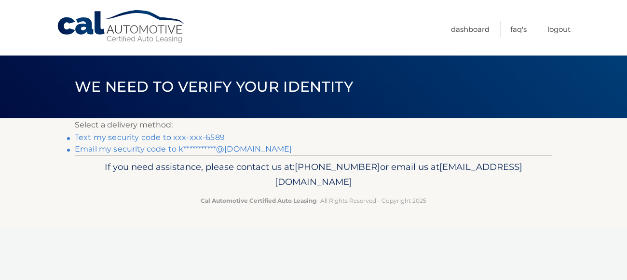
click at [108, 135] on link "Text my security code to xxx-xxx-6589" at bounding box center [150, 137] width 150 height 9
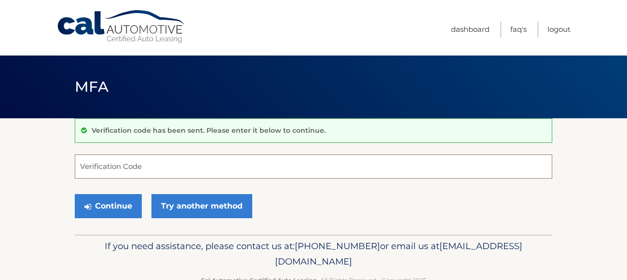
click at [108, 165] on input "Verification Code" at bounding box center [313, 166] width 477 height 24
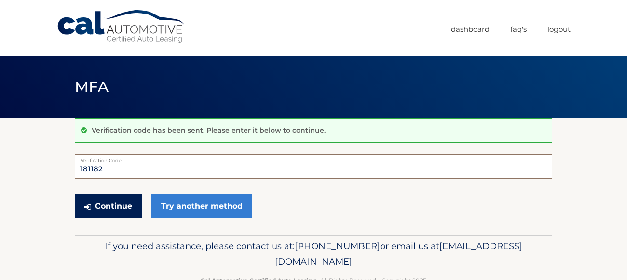
type input "181182"
click at [101, 204] on button "Continue" at bounding box center [108, 206] width 67 height 24
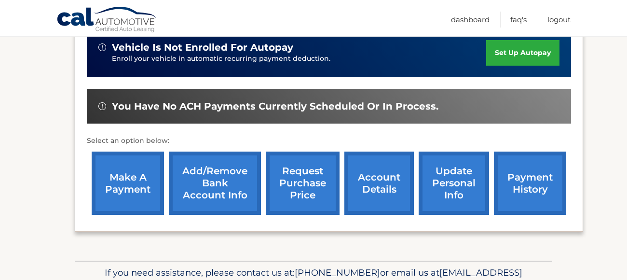
scroll to position [277, 0]
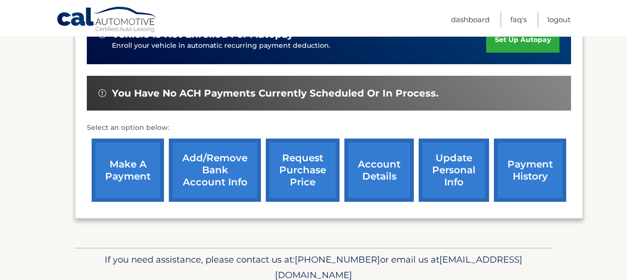
click at [119, 157] on link "make a payment" at bounding box center [128, 169] width 72 height 63
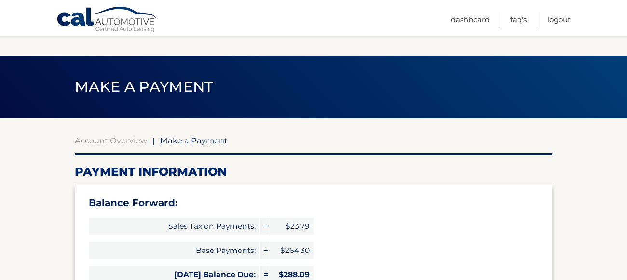
select select "ODI1ZWQ1Y2UtM2U4Yy00N2EwLWJhZDktNWM5MThiZDJhZmVm"
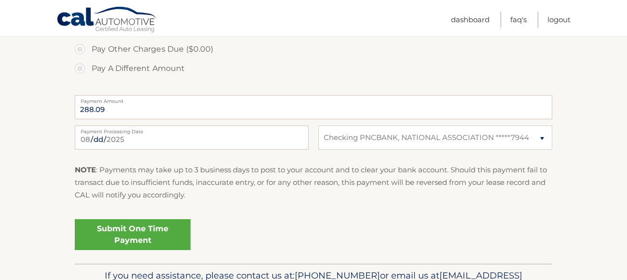
scroll to position [418, 0]
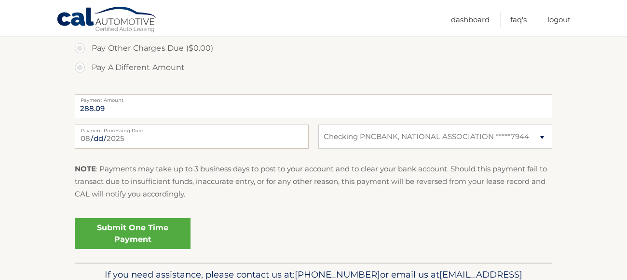
click at [135, 230] on link "Submit One Time Payment" at bounding box center [133, 233] width 116 height 31
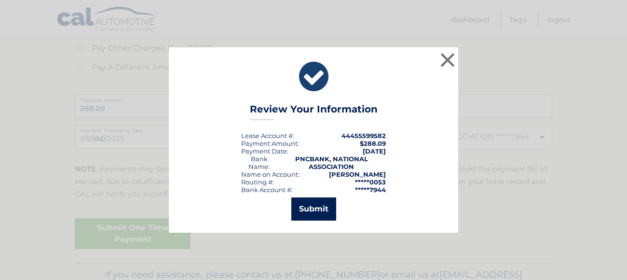
click at [331, 217] on button "Submit" at bounding box center [313, 208] width 45 height 23
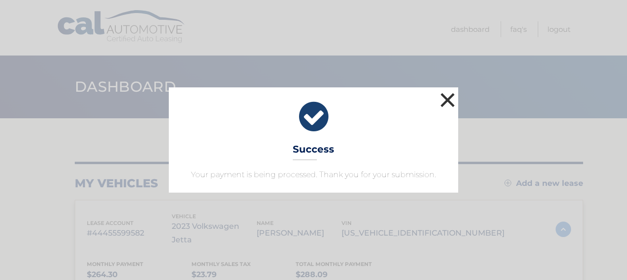
click at [440, 103] on button "×" at bounding box center [447, 99] width 19 height 19
